Goal: Find specific page/section: Find specific page/section

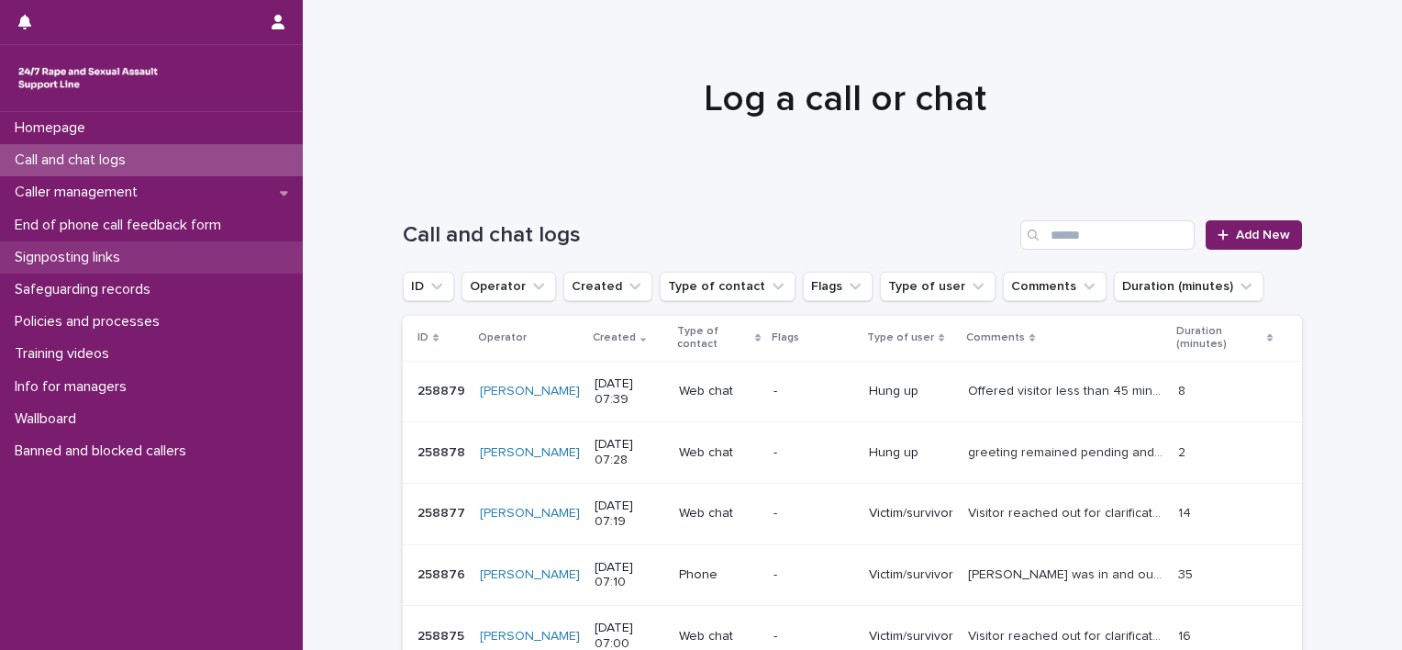
drag, startPoint x: 88, startPoint y: 165, endPoint x: 250, endPoint y: 253, distance: 183.9
click at [88, 165] on p "Call and chat logs" at bounding box center [73, 159] width 133 height 17
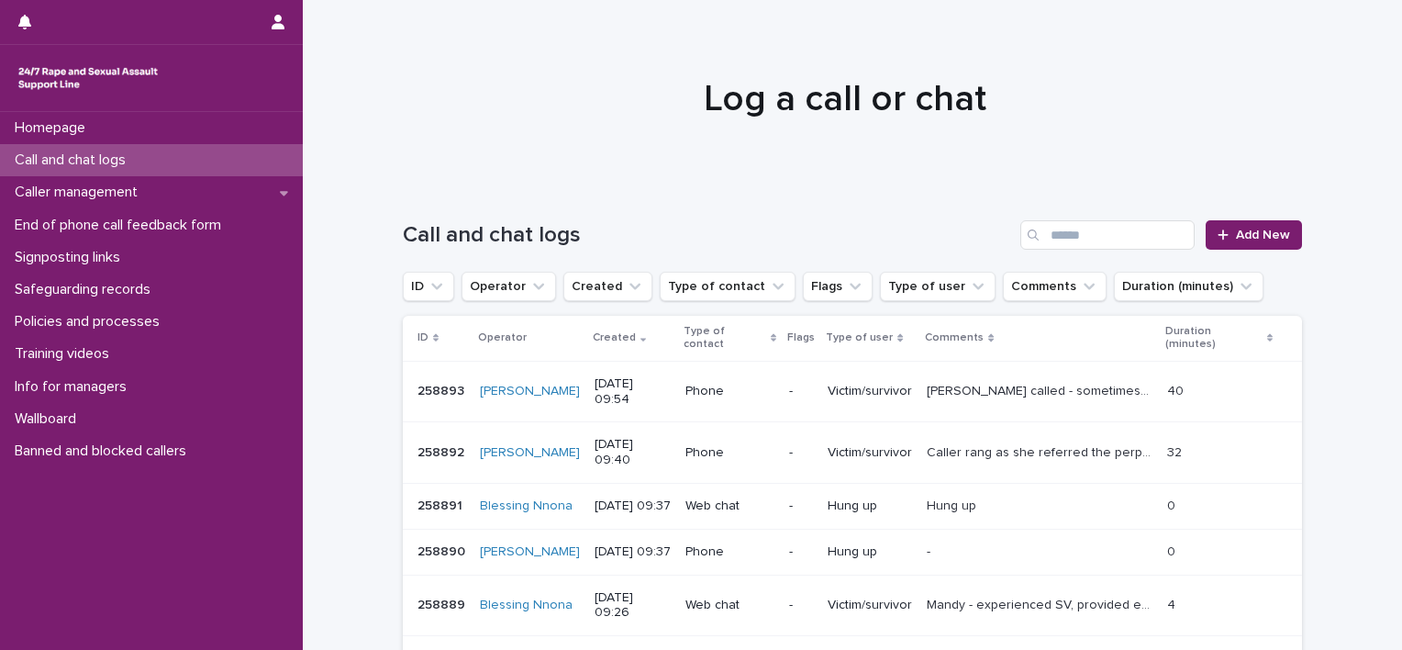
click at [807, 388] on p "-" at bounding box center [801, 392] width 24 height 16
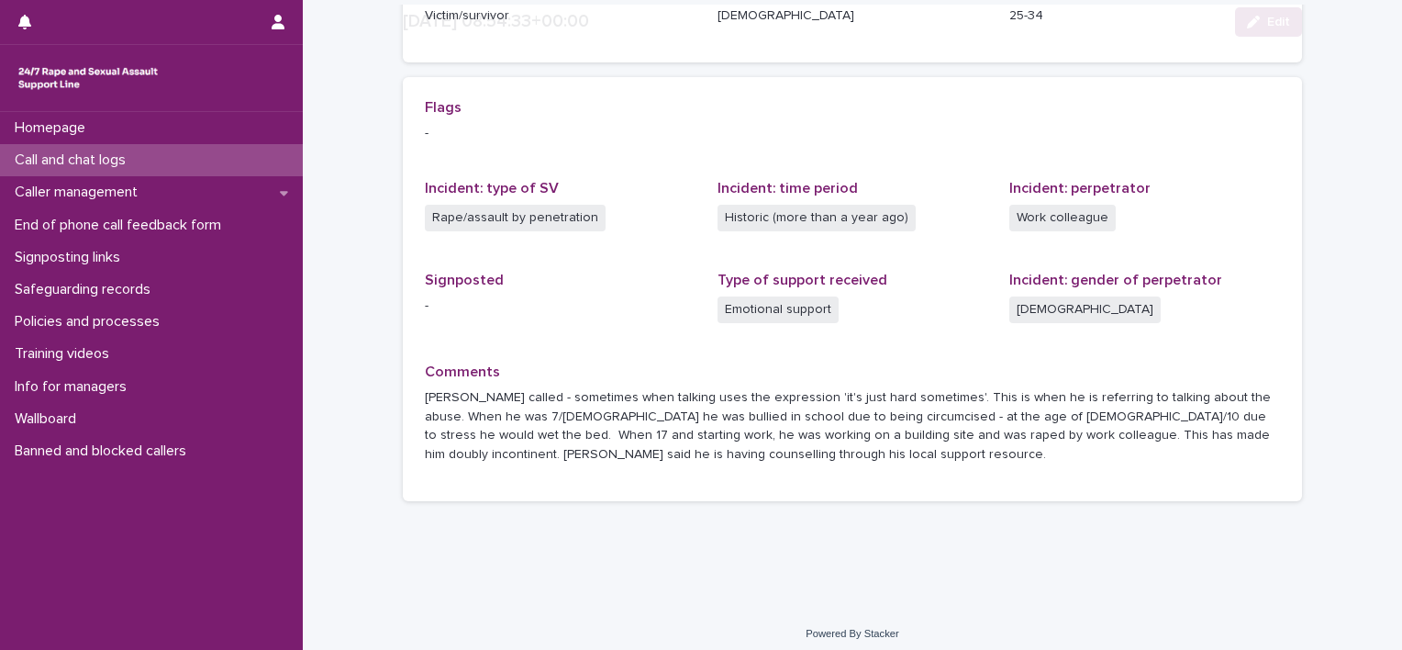
scroll to position [382, 0]
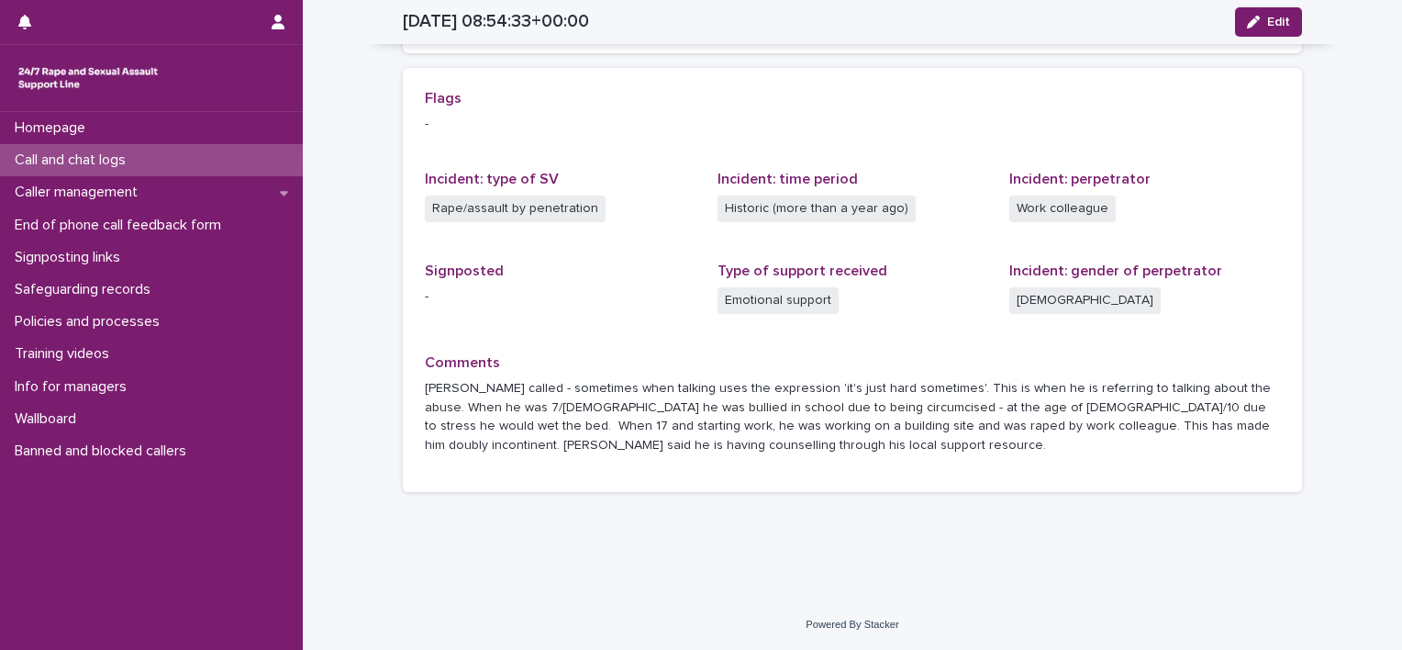
click at [166, 168] on div "Call and chat logs" at bounding box center [151, 160] width 303 height 32
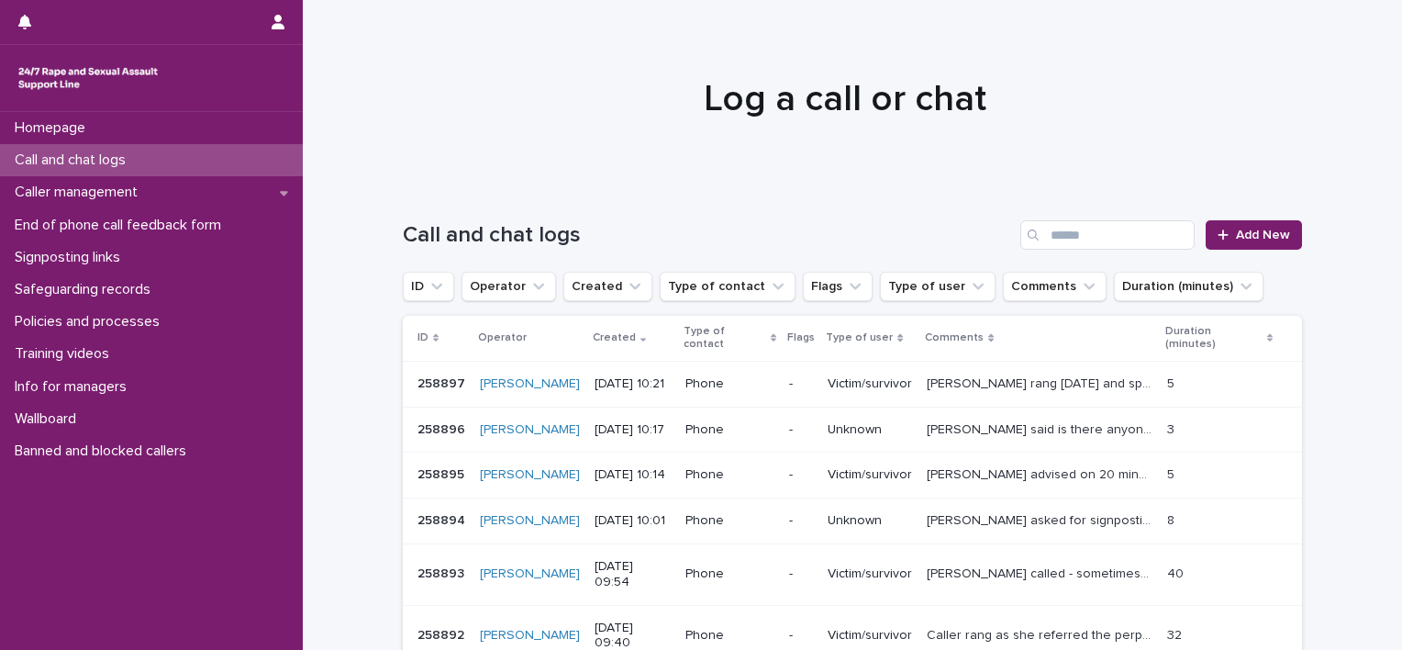
click at [972, 375] on p "[PERSON_NAME] rang [DATE] and spoke about being embarrassed with 'bum problems'…" at bounding box center [1041, 382] width 229 height 19
